Goal: Task Accomplishment & Management: Use online tool/utility

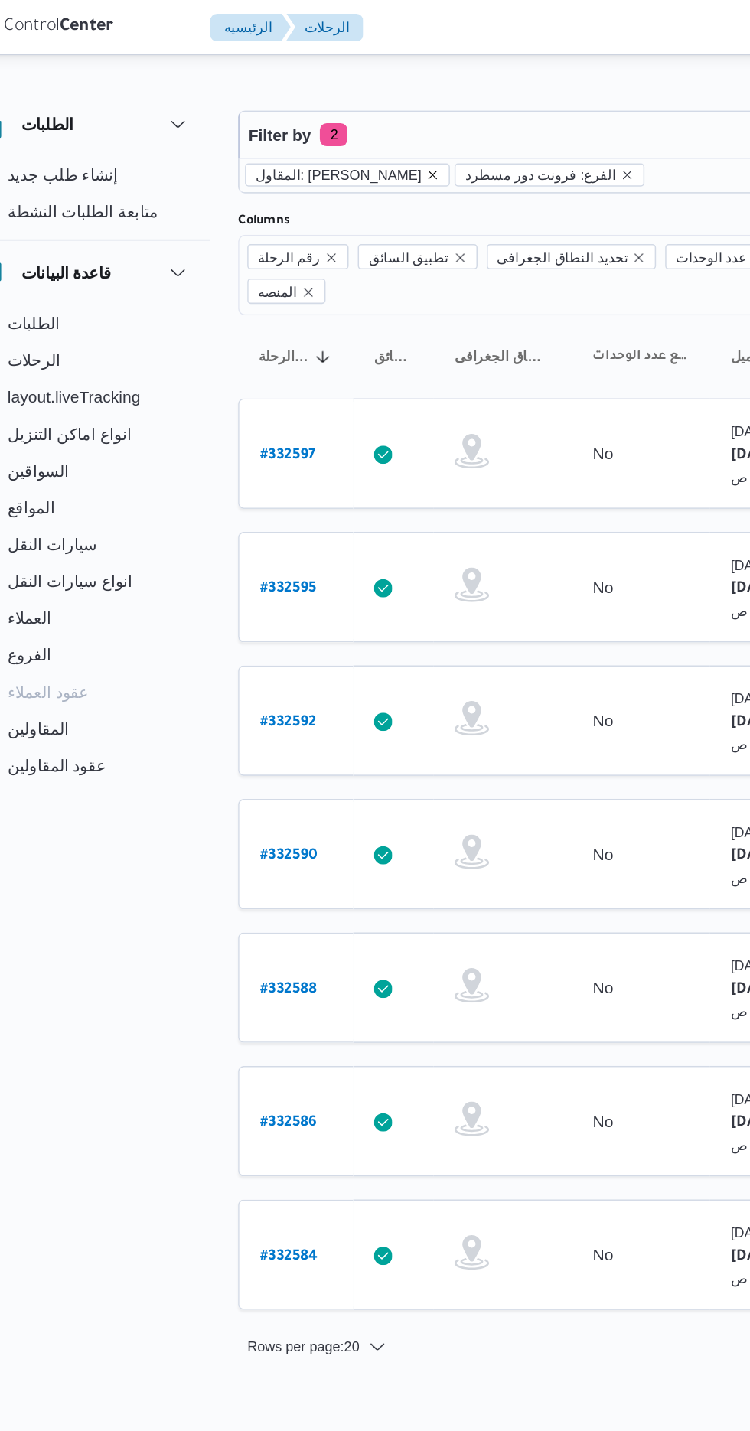
click at [332, 116] on icon "remove selected entity" at bounding box center [329, 116] width 6 height 6
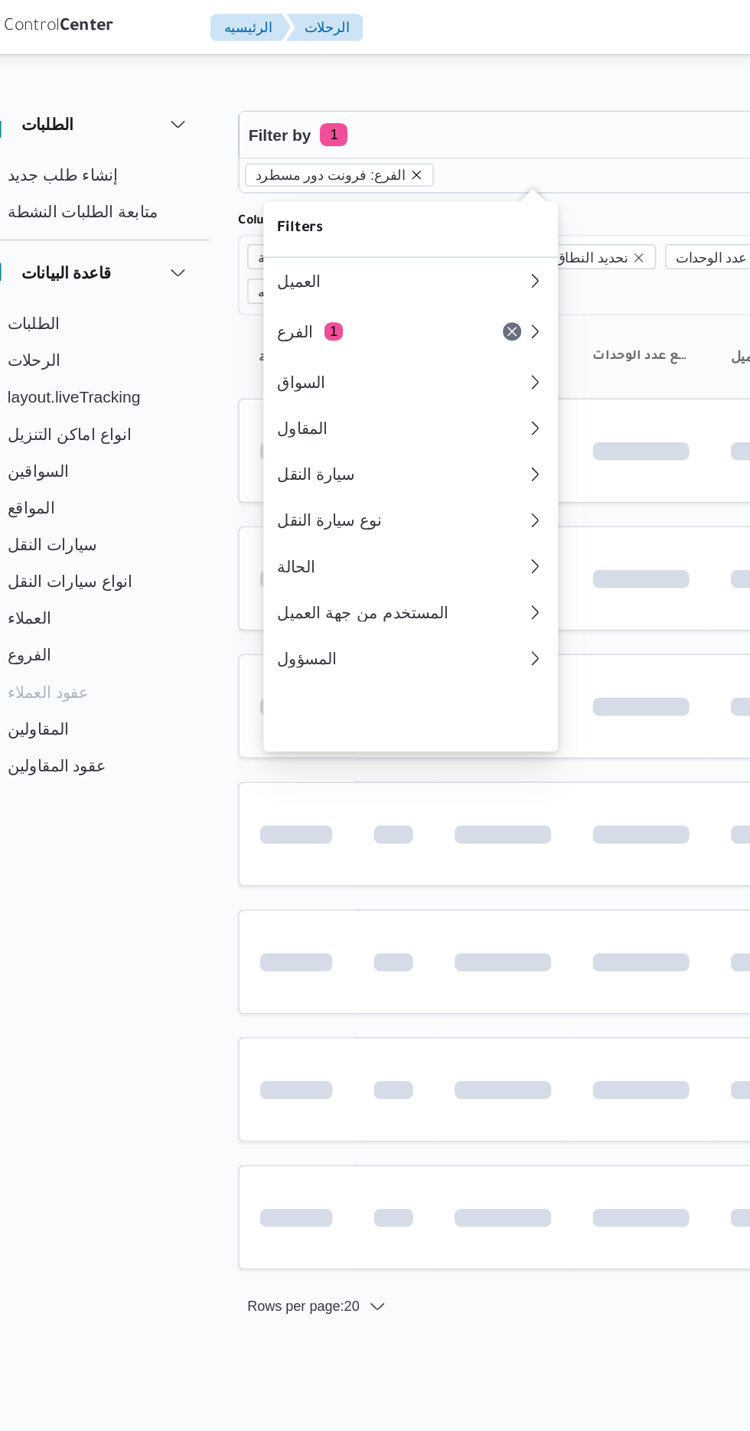
click at [315, 116] on icon "remove selected entity" at bounding box center [318, 116] width 6 height 6
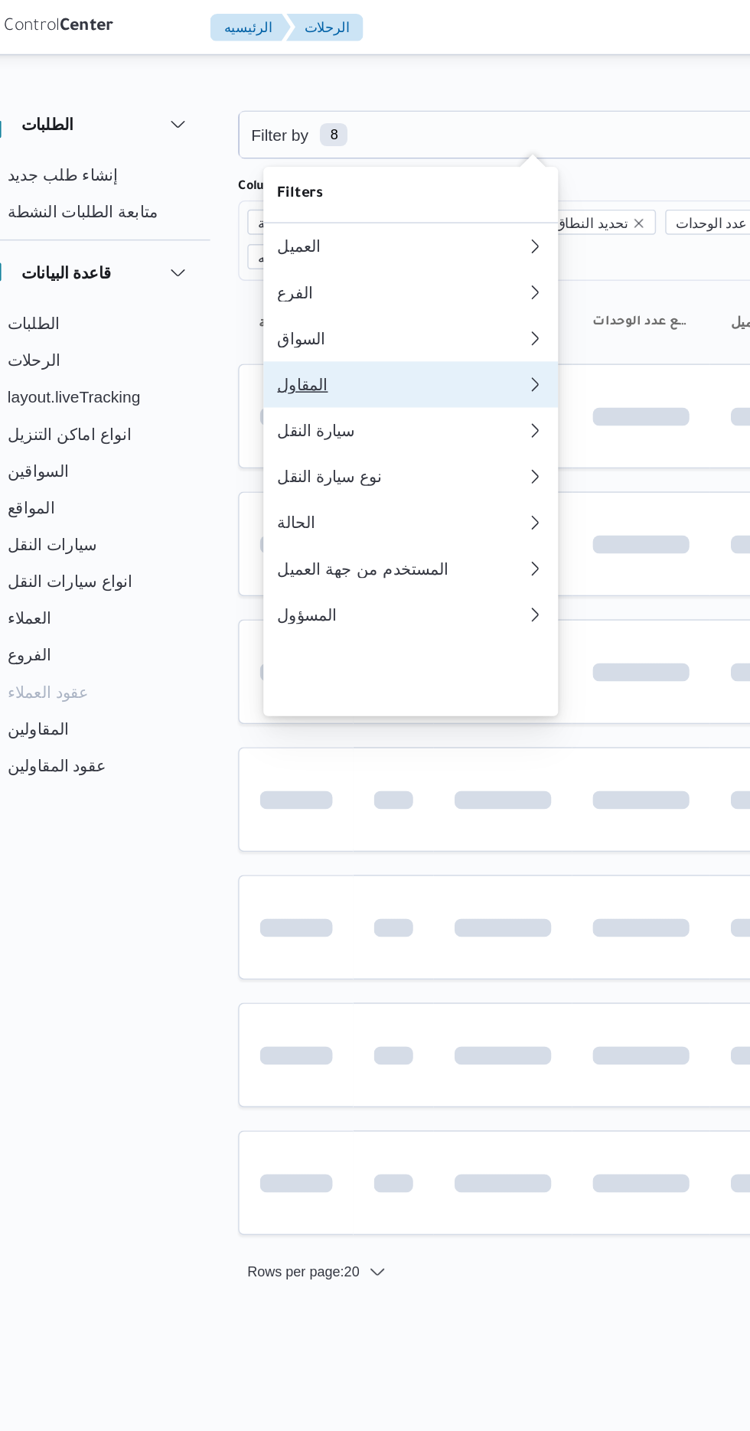
click at [319, 262] on div "المقاول" at bounding box center [304, 255] width 159 height 12
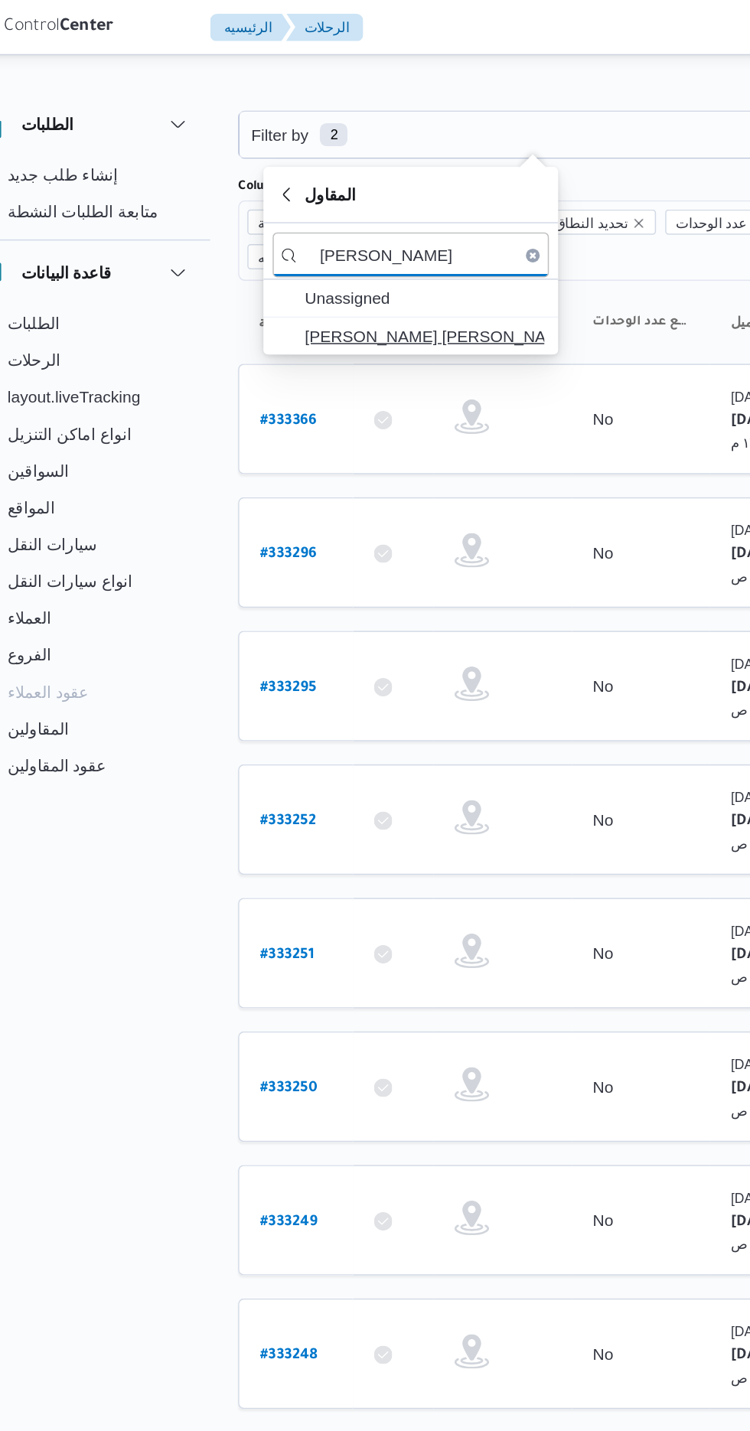
type input "[PERSON_NAME]"
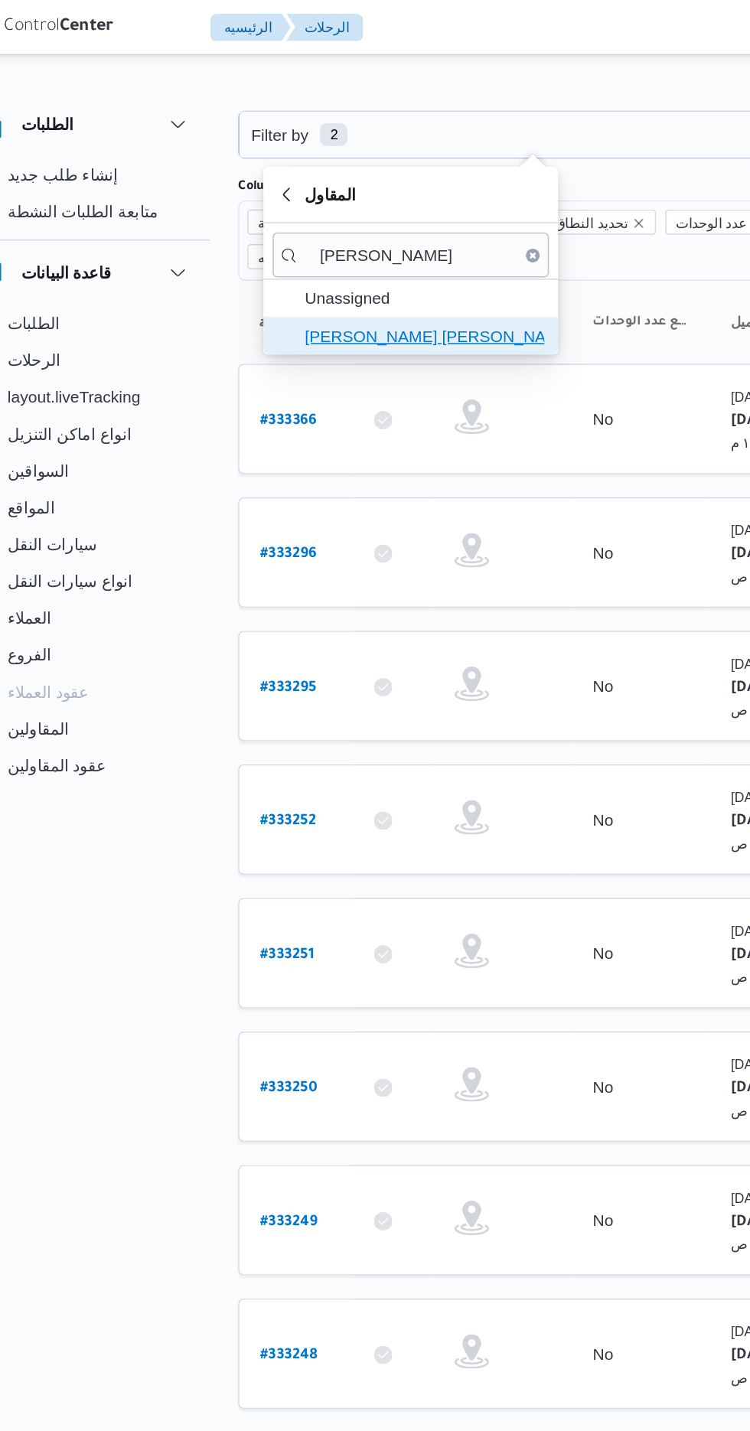
click at [340, 223] on span "[PERSON_NAME] [PERSON_NAME]" at bounding box center [322, 223] width 159 height 18
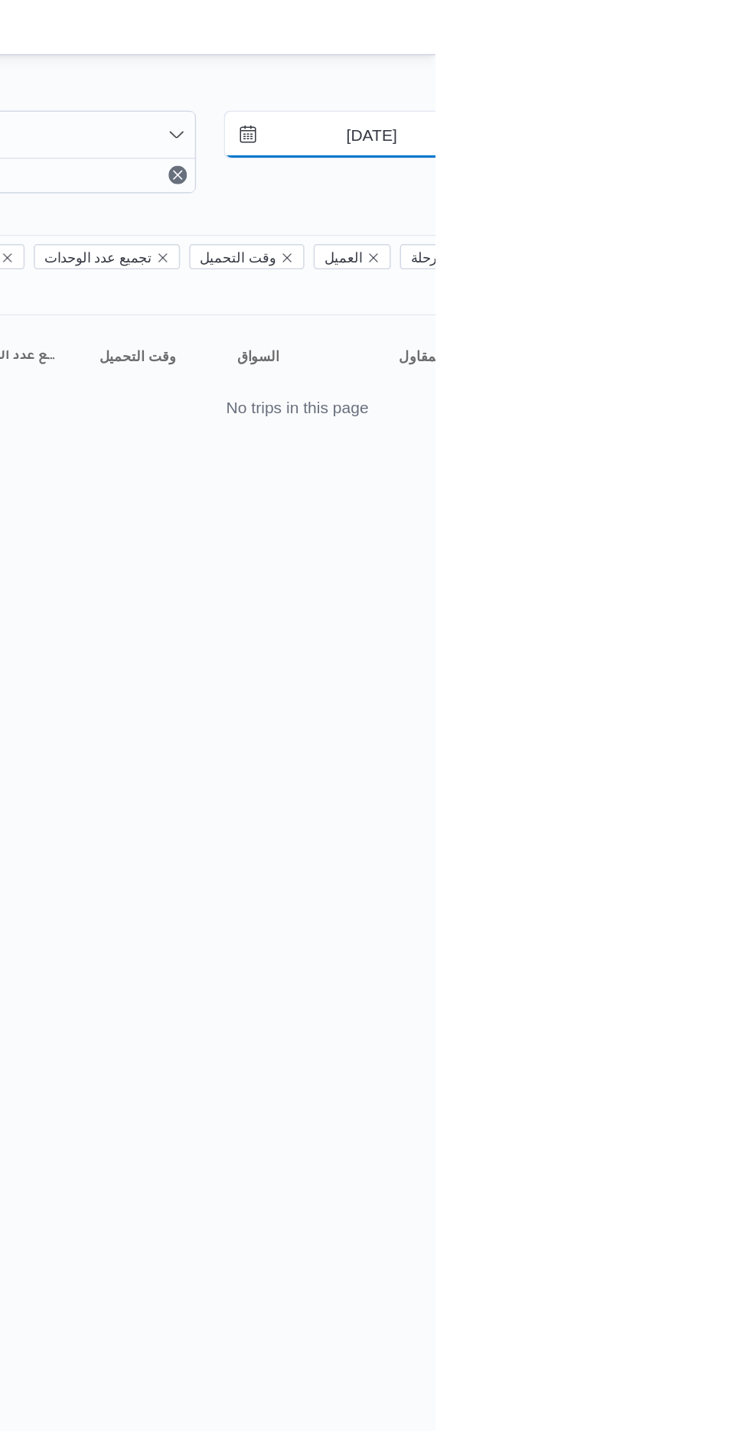
click at [703, 92] on input "[DATE]" at bounding box center [697, 89] width 174 height 31
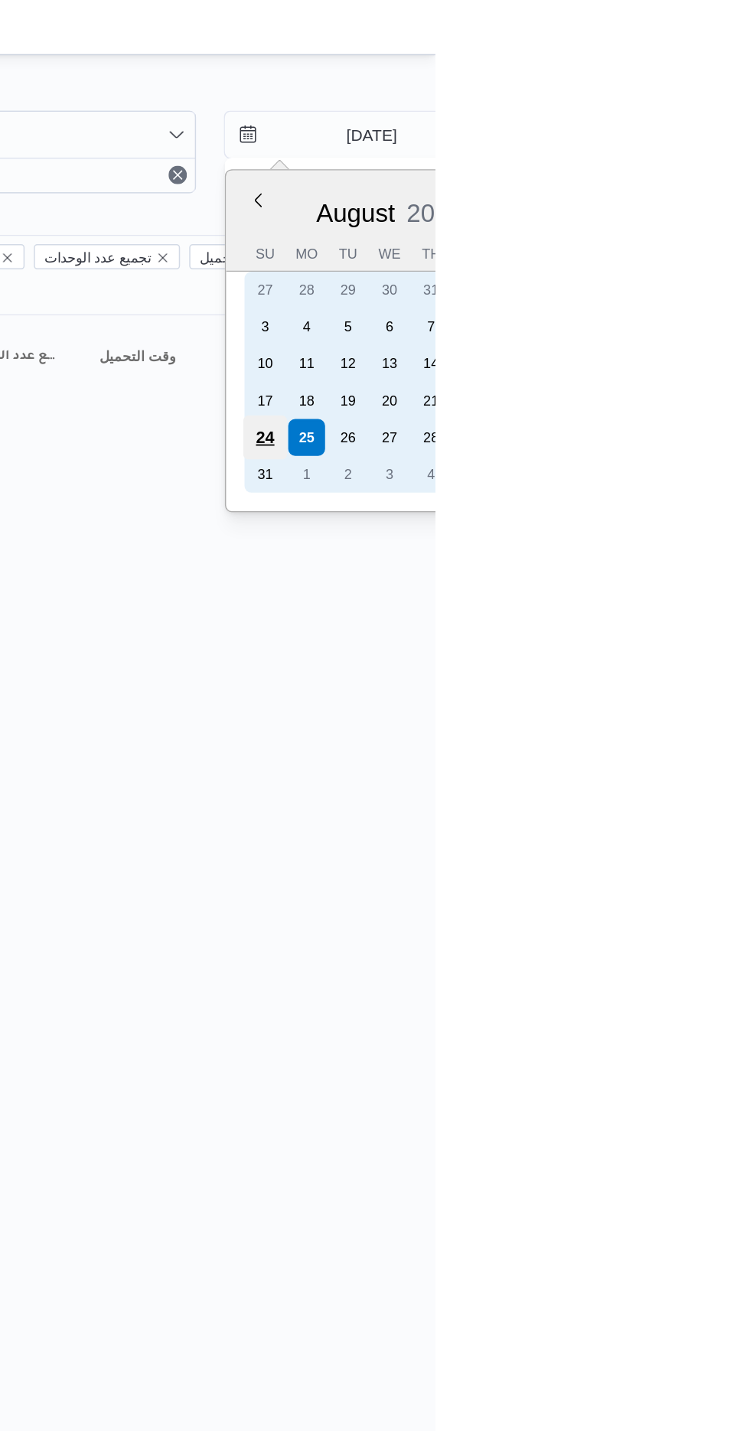
click at [637, 288] on div "24" at bounding box center [636, 290] width 29 height 29
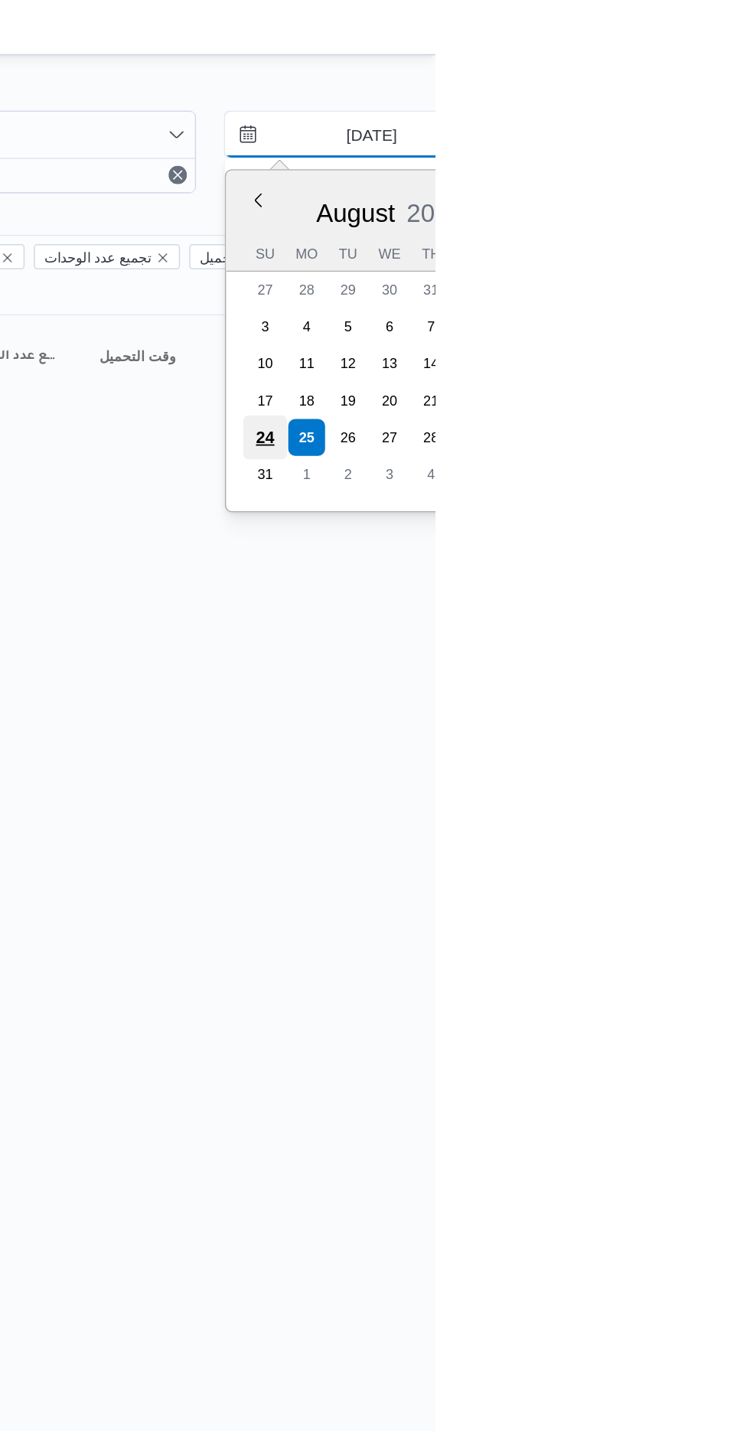
type input "[DATE]"
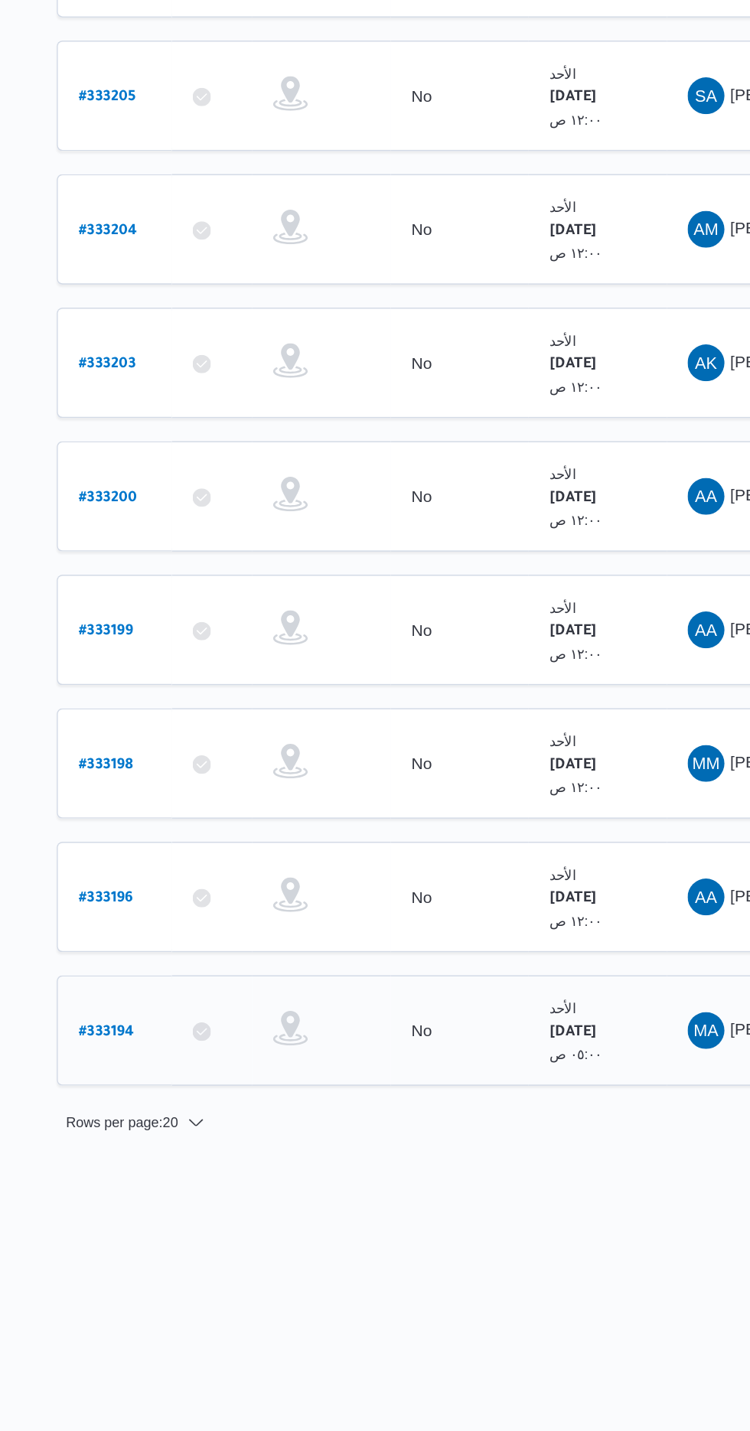
click at [237, 1008] on b "# 333194" at bounding box center [231, 1013] width 37 height 11
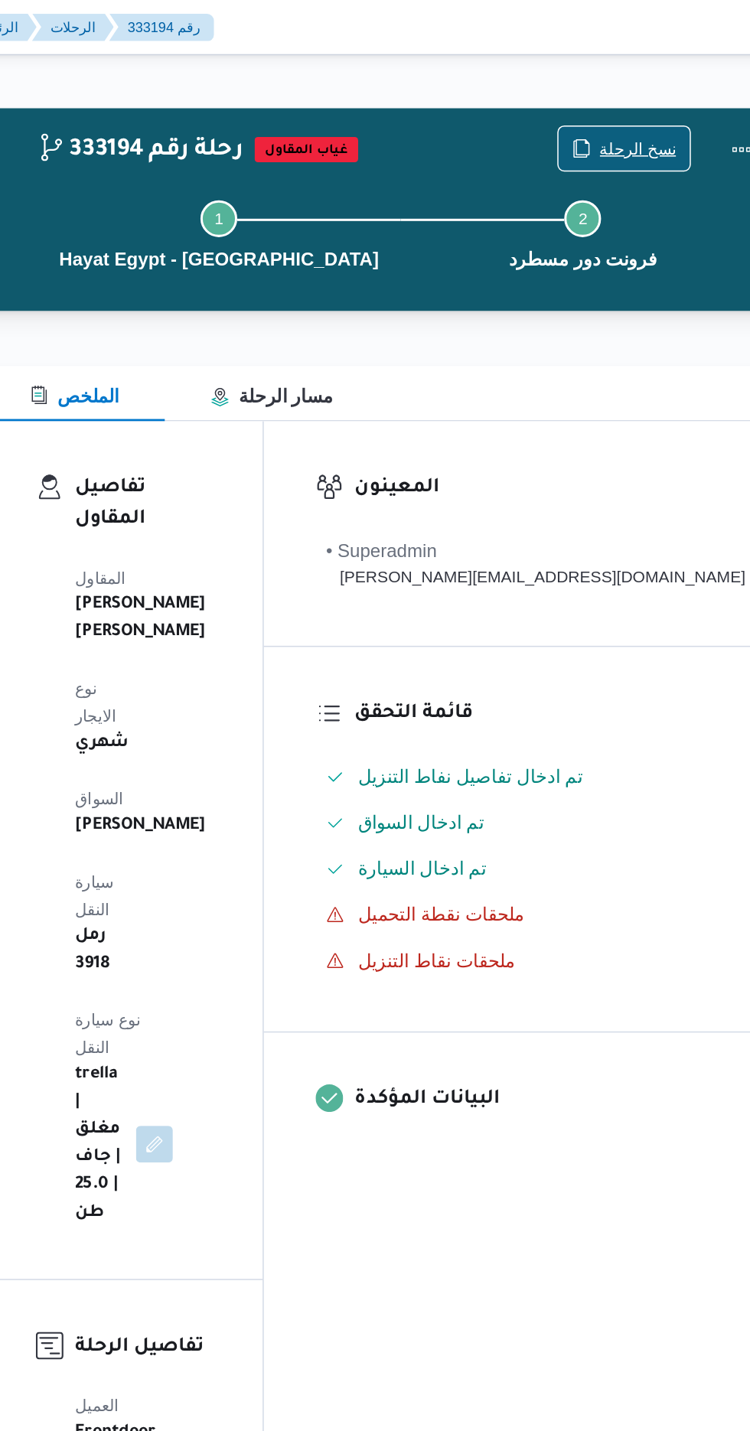
click at [608, 93] on span "نسخ الرحلة" at bounding box center [633, 99] width 51 height 18
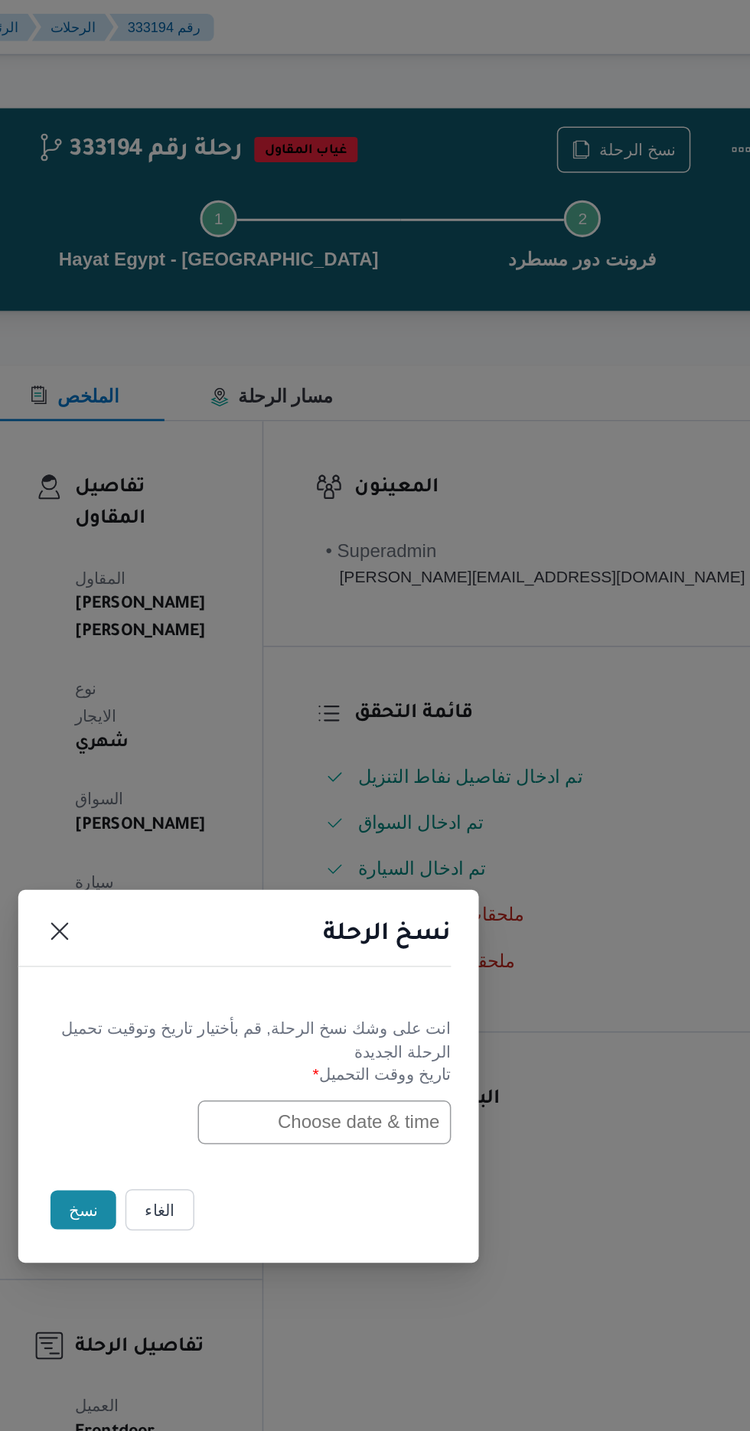
click at [387, 744] on input "text" at bounding box center [425, 745] width 168 height 29
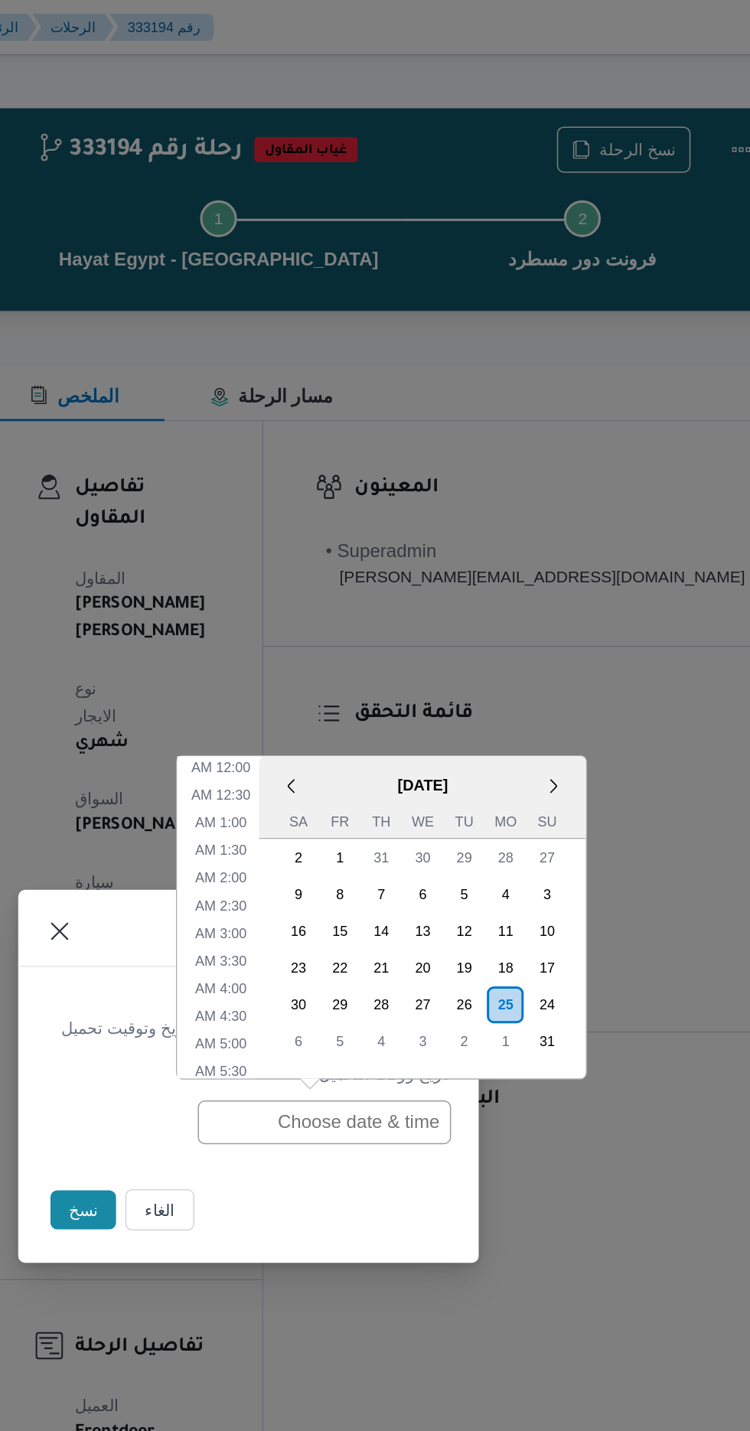
scroll to position [488, 0]
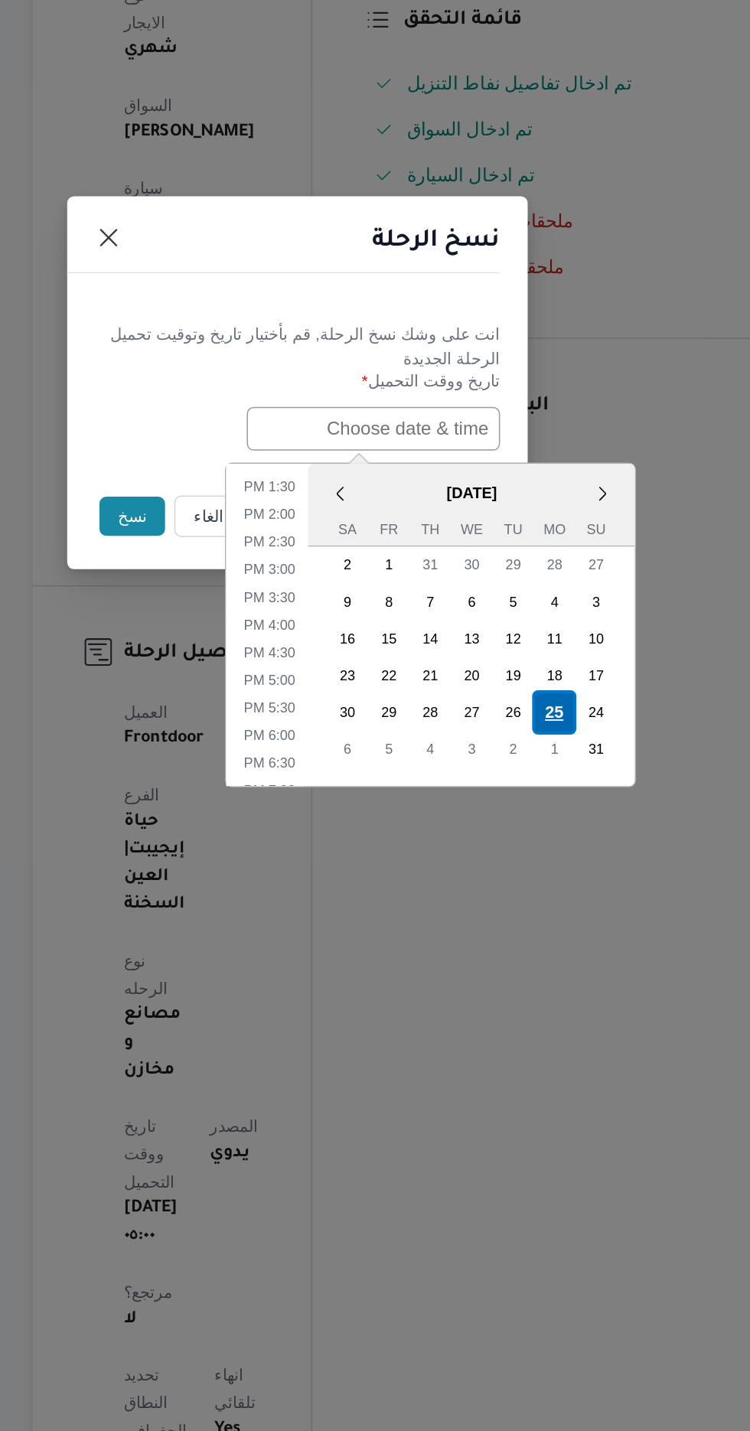
click at [549, 929] on div "25" at bounding box center [545, 934] width 29 height 29
type input "[DATE] 12:00AM"
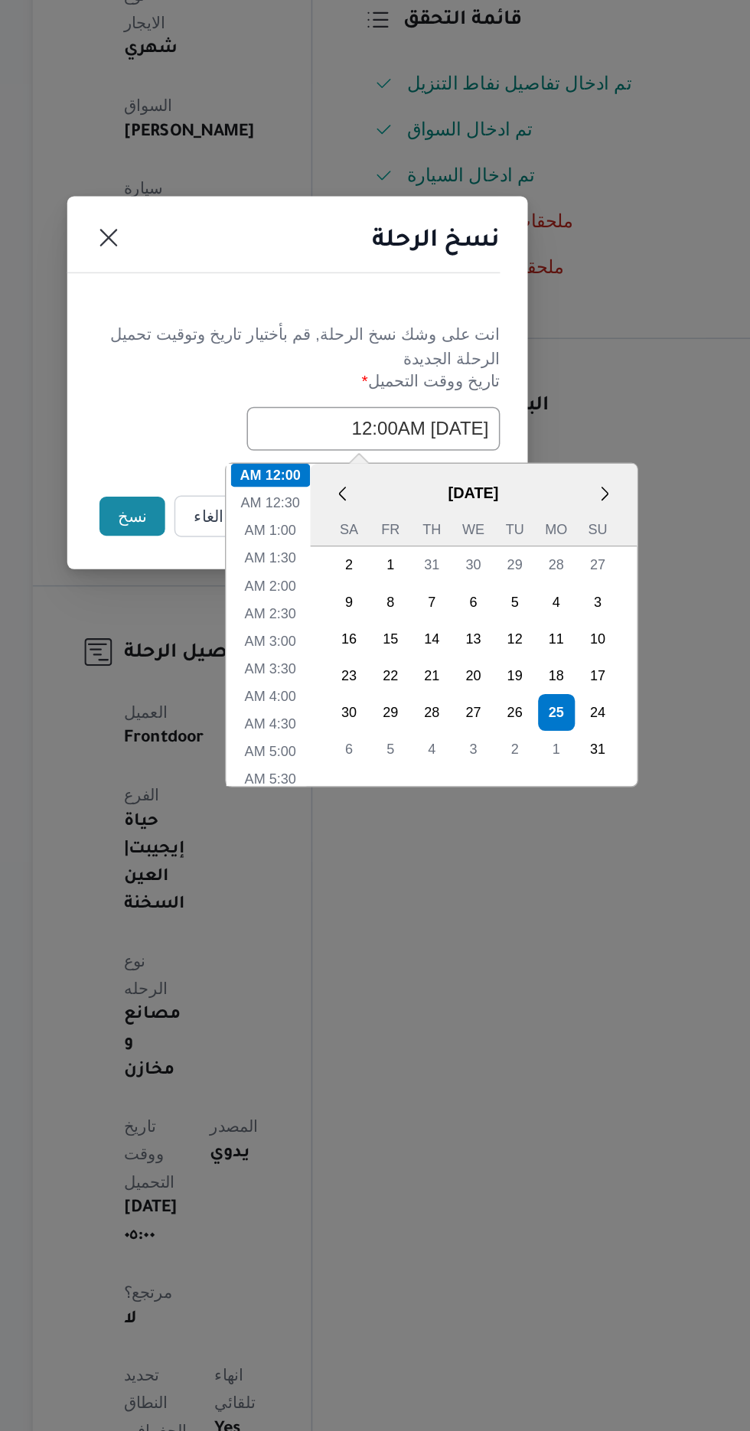
click at [252, 814] on button "نسخ" at bounding box center [265, 804] width 44 height 26
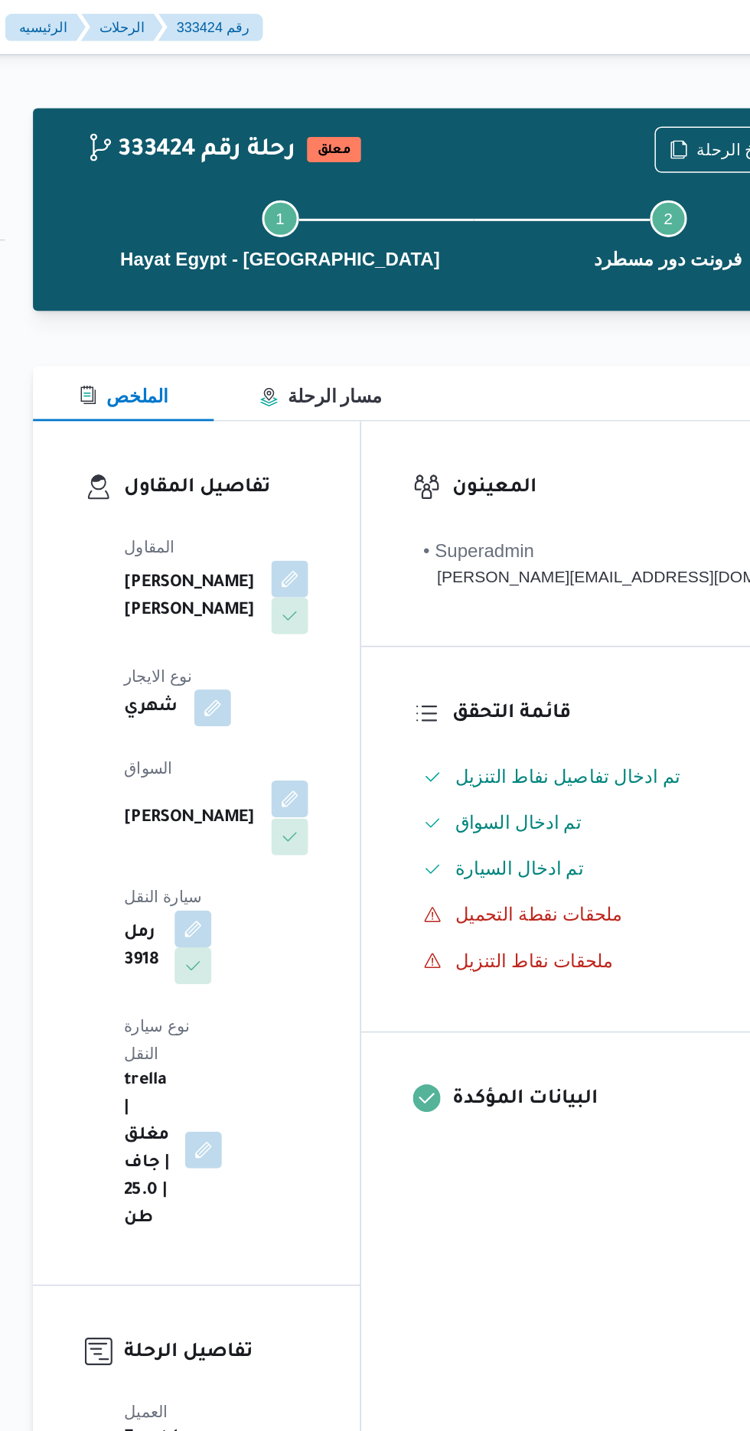
click at [357, 532] on button "button" at bounding box center [369, 531] width 24 height 24
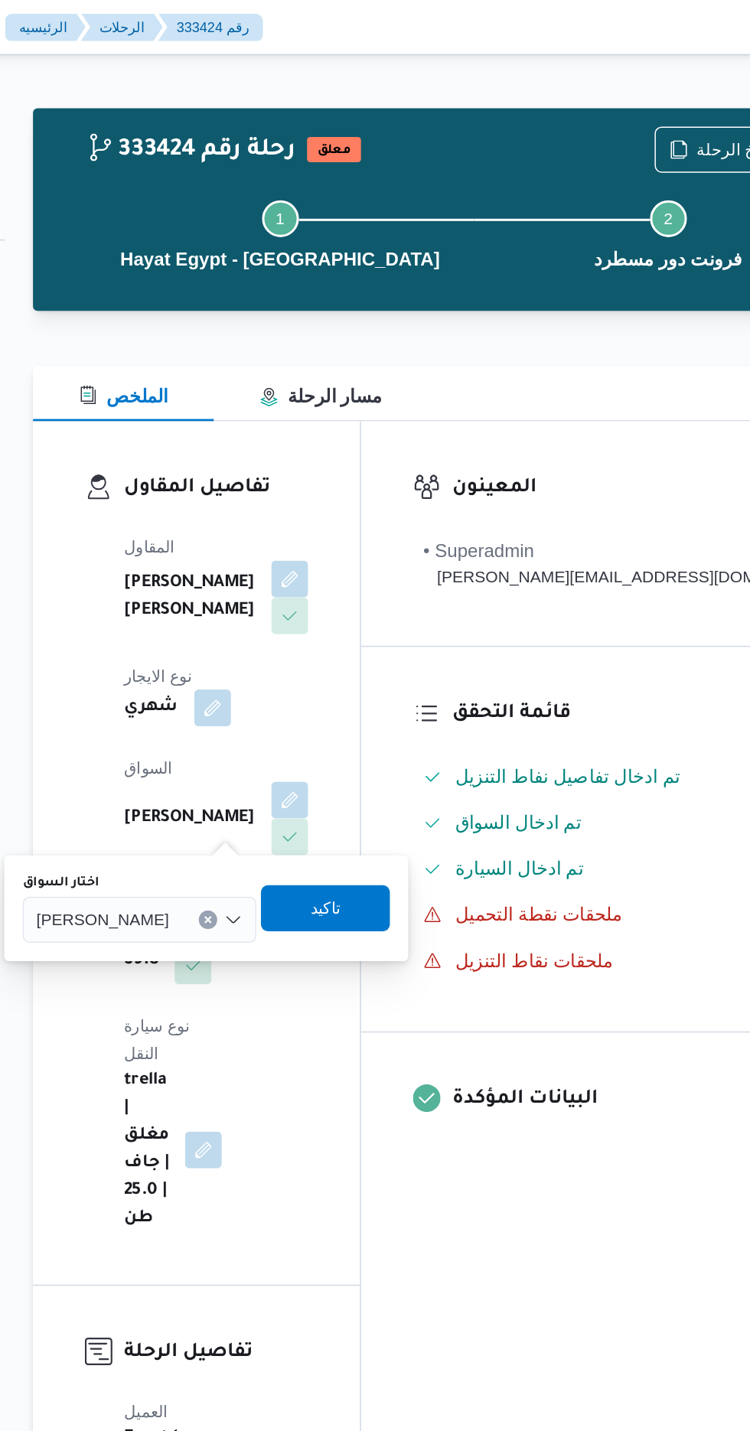
click at [289, 604] on span "[PERSON_NAME]" at bounding box center [245, 610] width 88 height 17
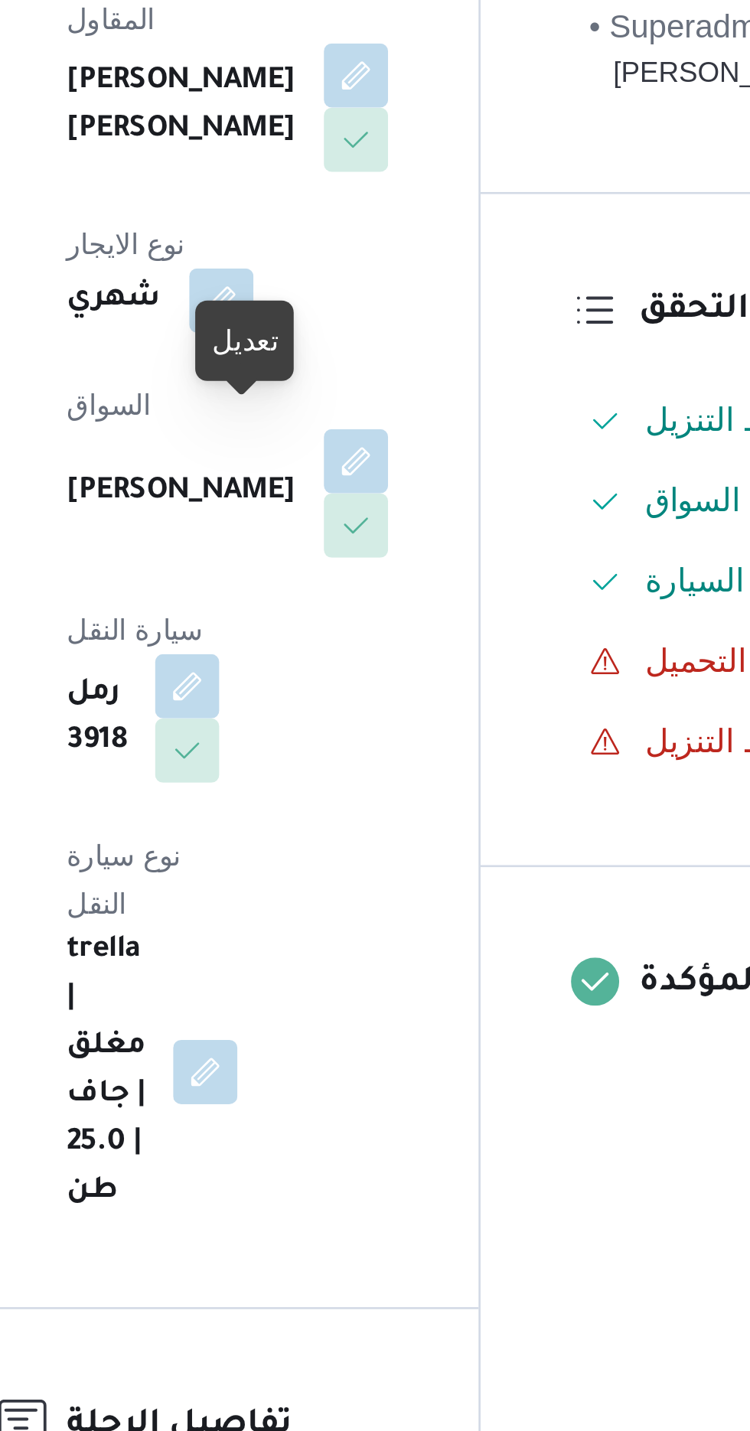
click at [357, 519] on button "button" at bounding box center [369, 531] width 24 height 24
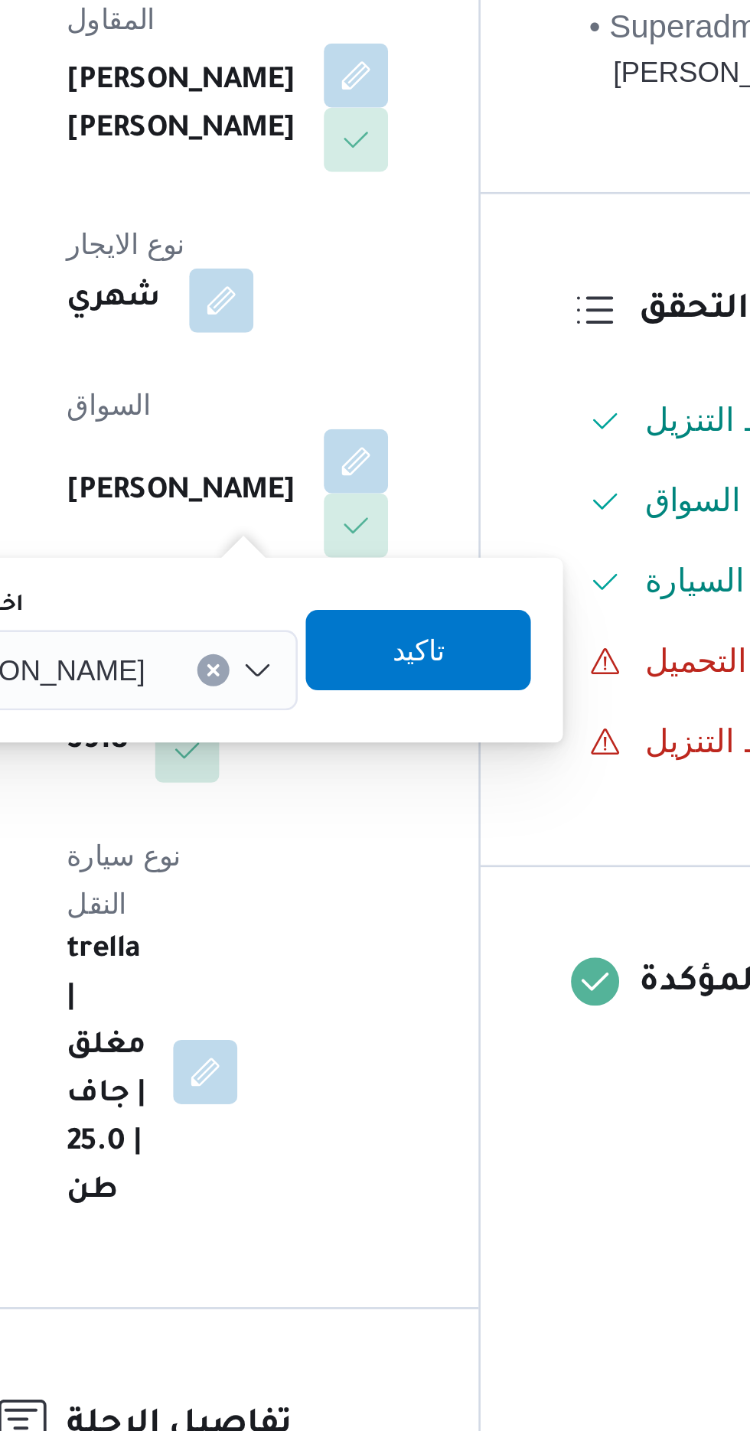
click at [297, 604] on input "اختار السواق" at bounding box center [296, 611] width 2 height 18
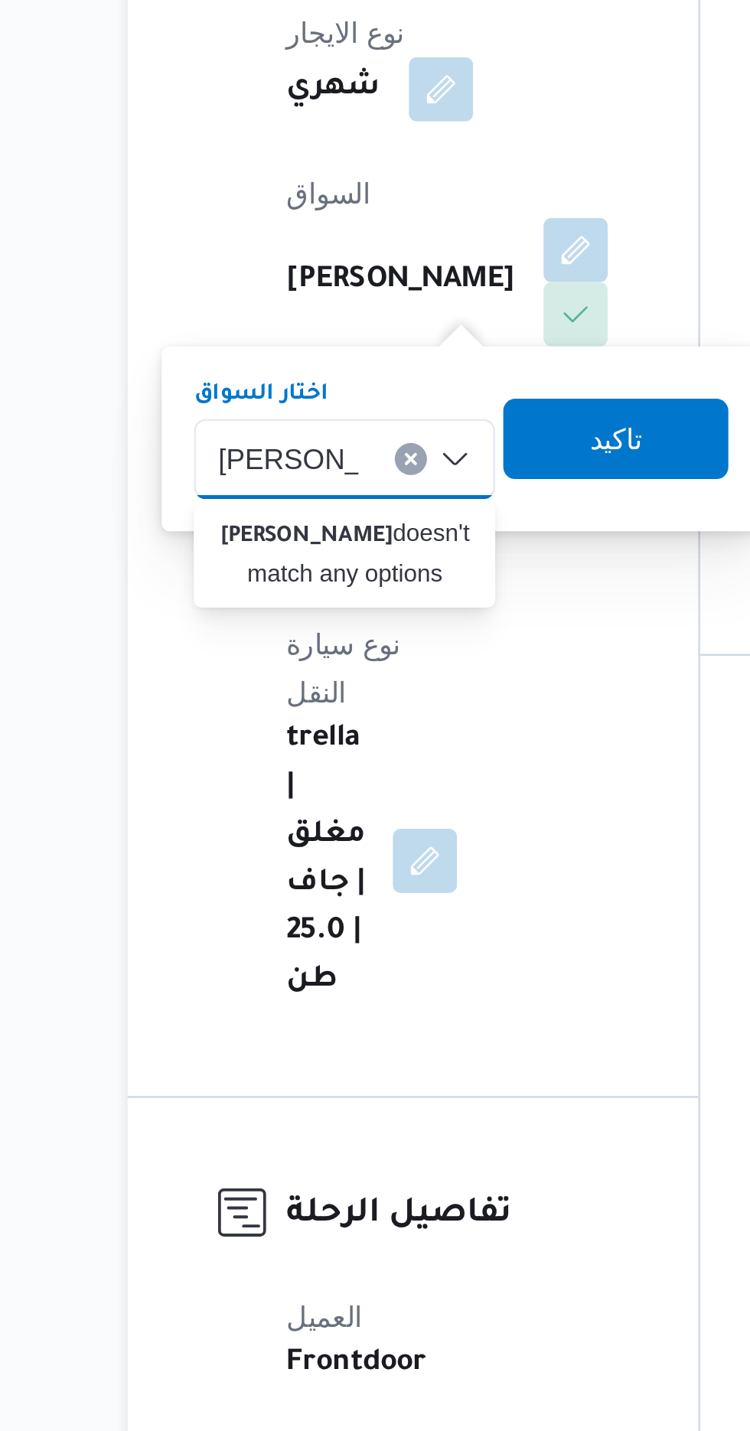
type input "[PERSON_NAME]"
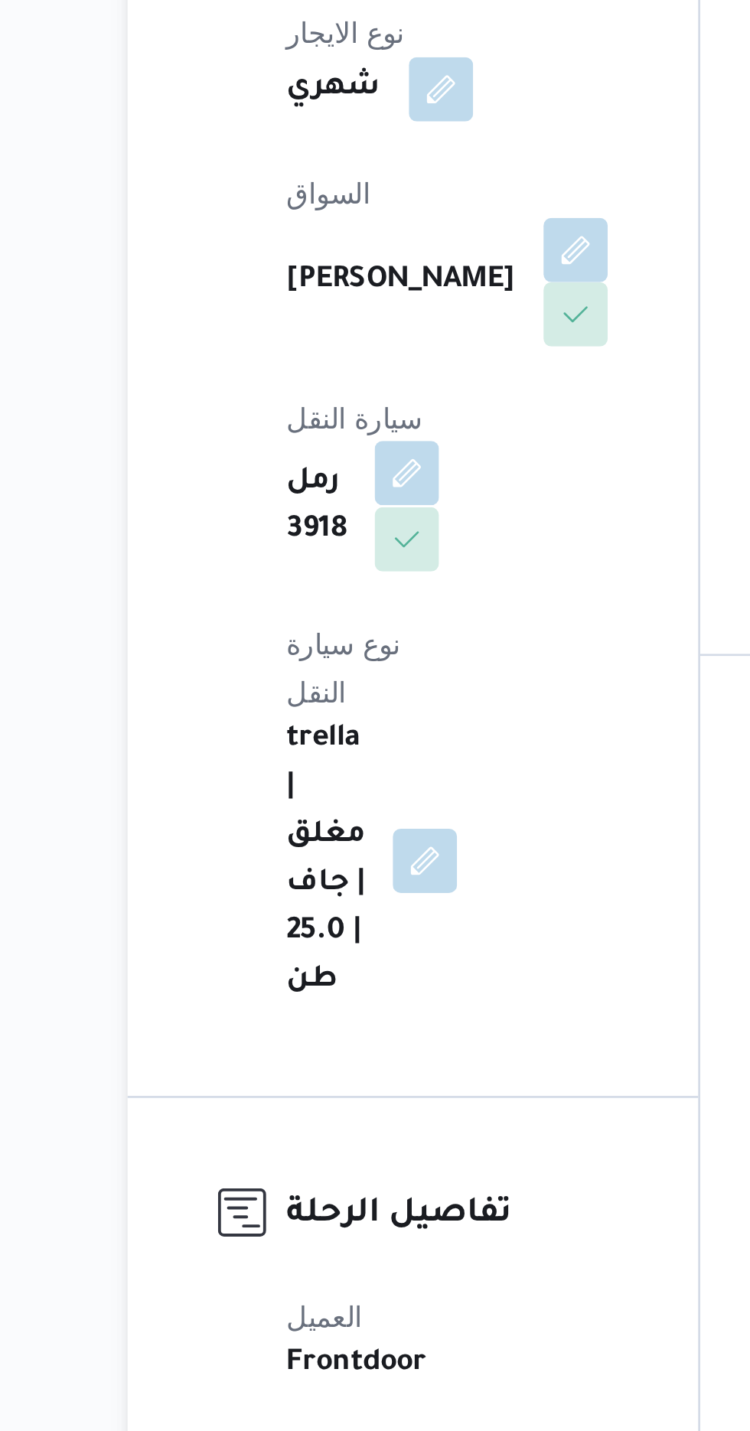
click at [317, 604] on button "button" at bounding box center [305, 616] width 24 height 24
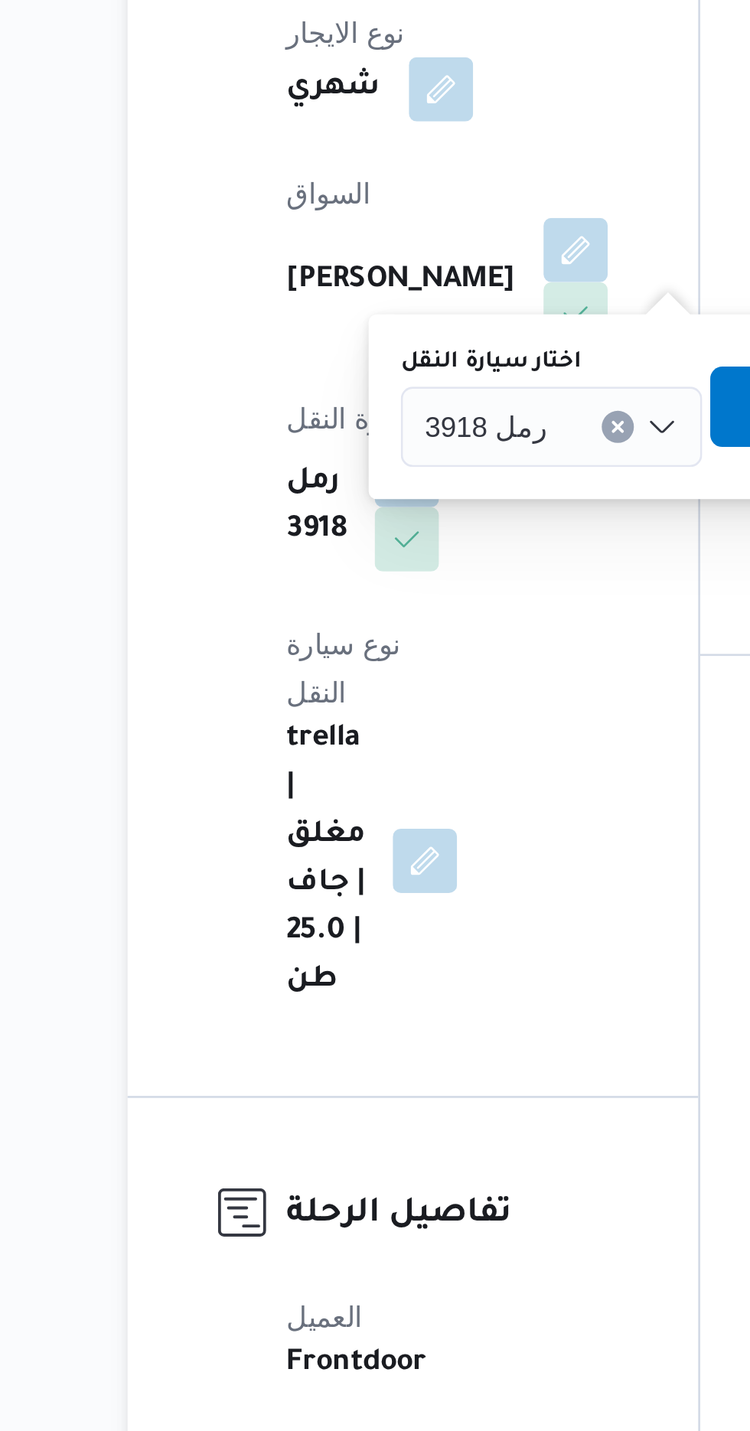
click at [365, 601] on input "اختار سيارة النقل" at bounding box center [366, 599] width 2 height 18
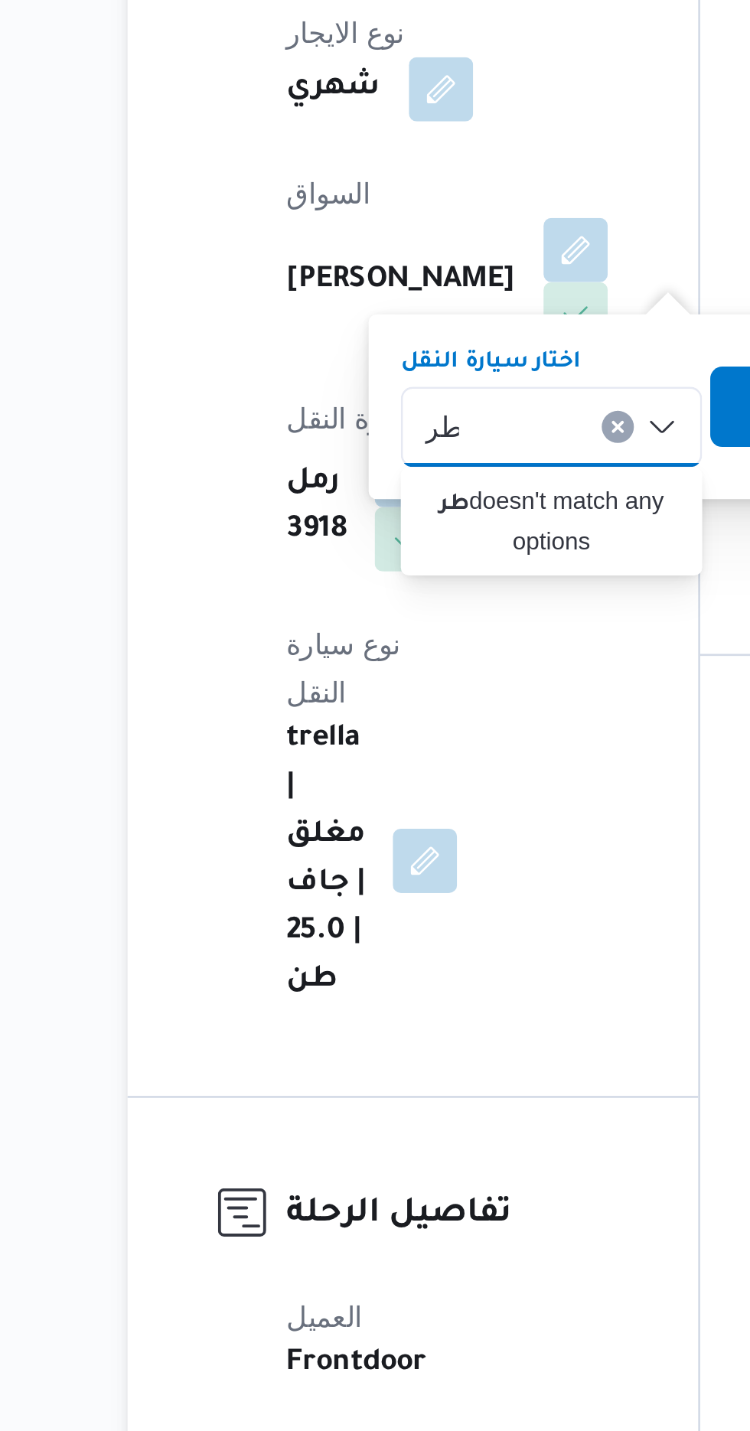
type input "ط"
